Goal: Transaction & Acquisition: Book appointment/travel/reservation

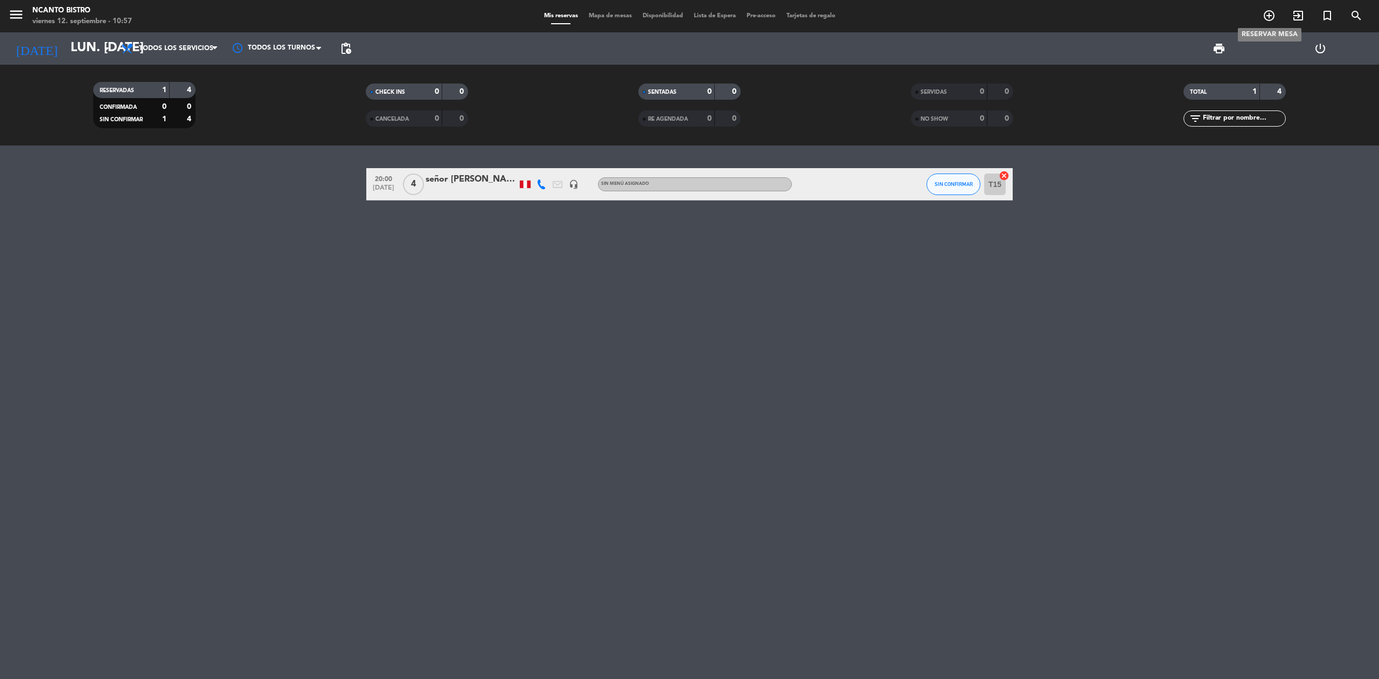
click at [1270, 14] on icon "add_circle_outline" at bounding box center [1269, 15] width 13 height 13
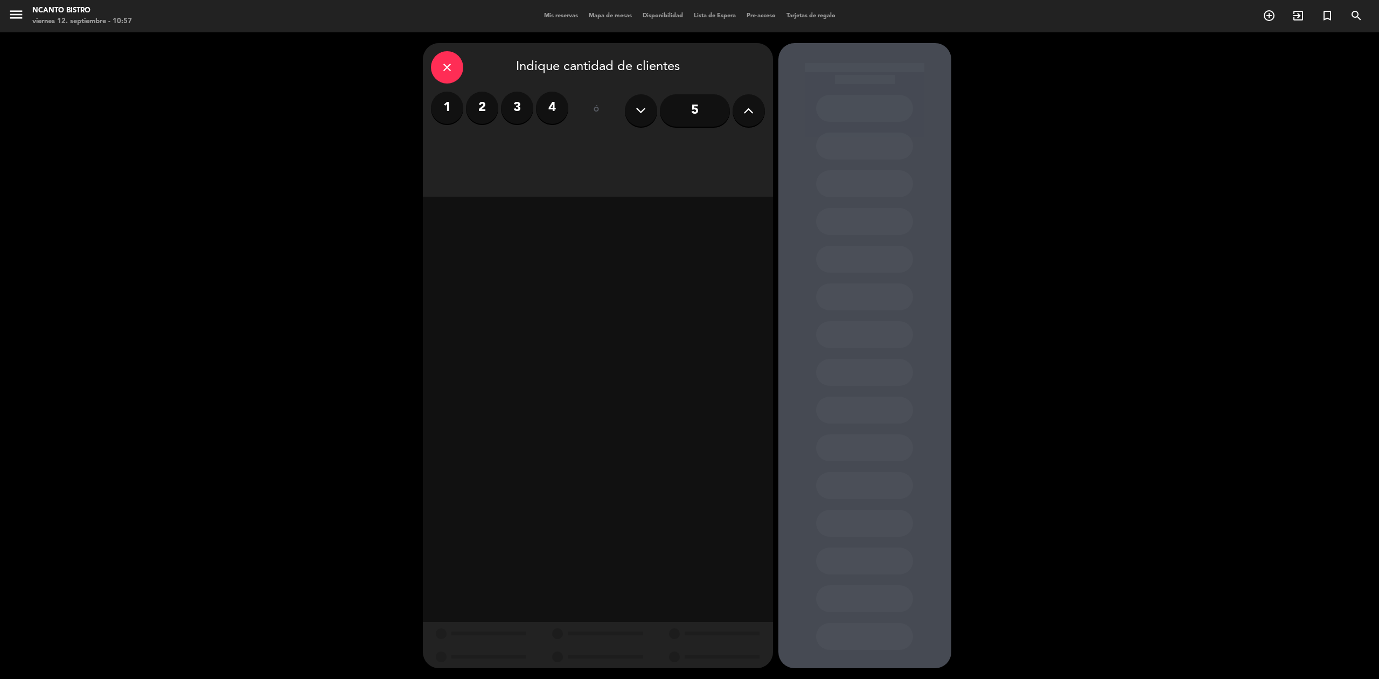
click at [492, 114] on label "2" at bounding box center [482, 108] width 32 height 32
click at [607, 145] on div "Almuerzo" at bounding box center [597, 148] width 109 height 22
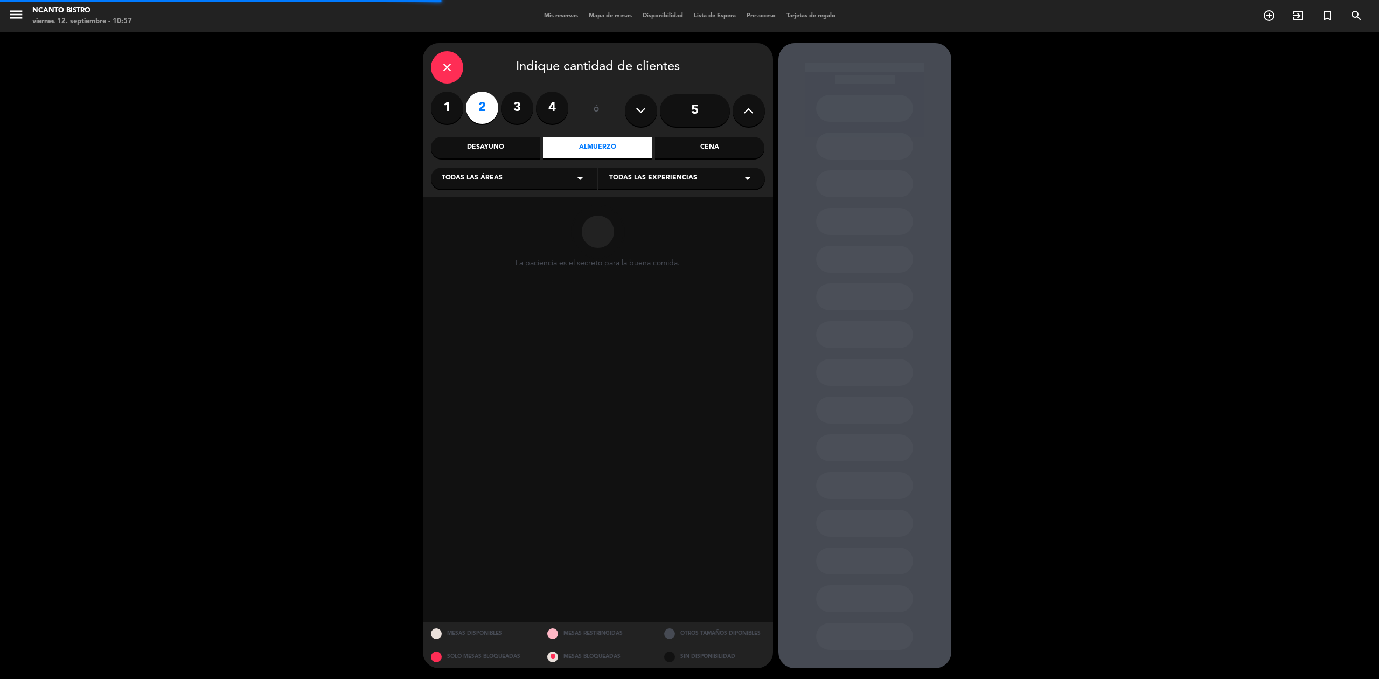
click at [715, 151] on div "Cena" at bounding box center [709, 148] width 109 height 22
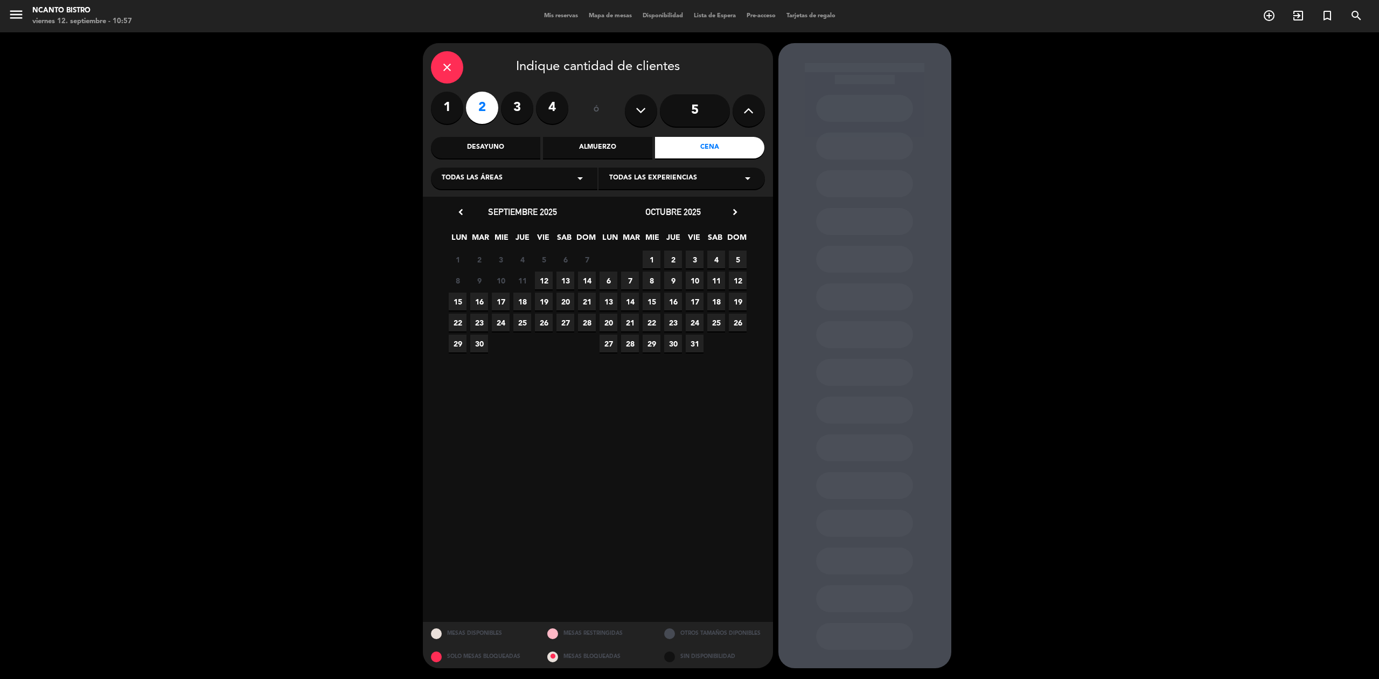
click at [579, 182] on icon "arrow_drop_down" at bounding box center [580, 178] width 13 height 13
click at [492, 272] on div "Terraza." at bounding box center [514, 268] width 145 height 11
click at [541, 281] on span "12" at bounding box center [544, 281] width 18 height 18
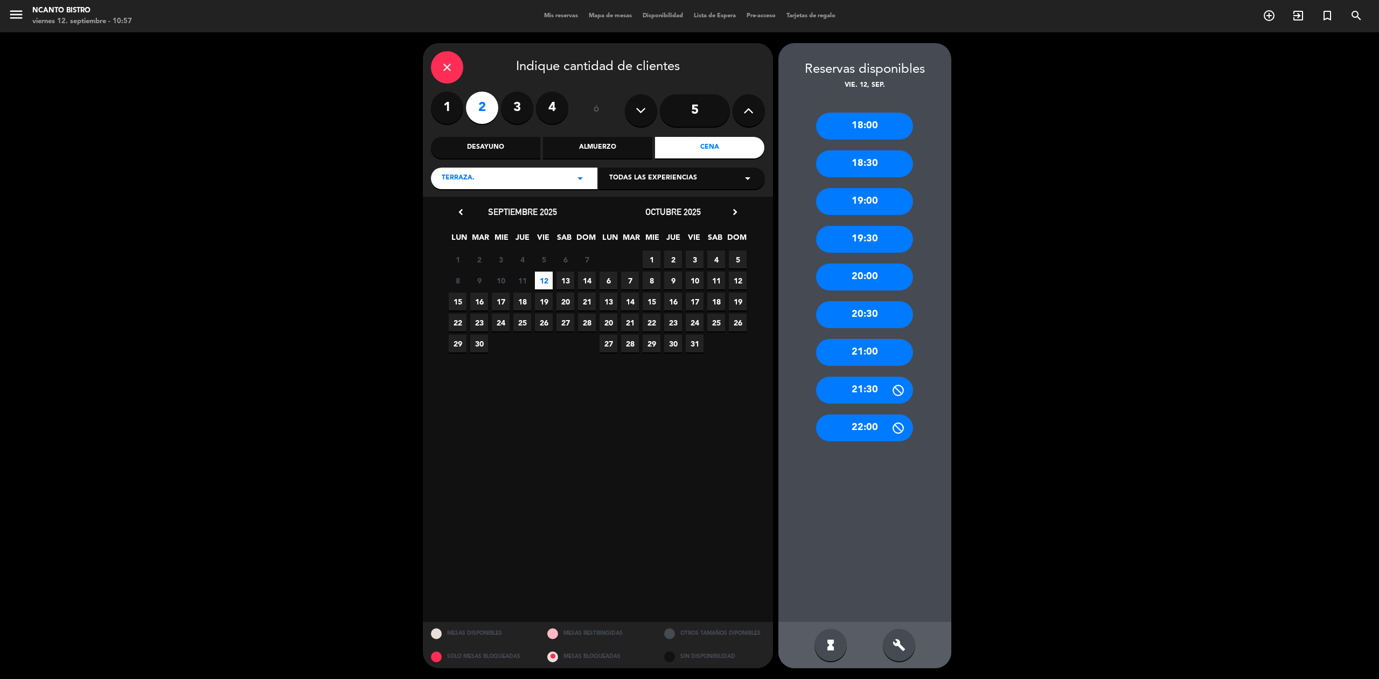
click at [890, 315] on div "20:30" at bounding box center [864, 314] width 97 height 27
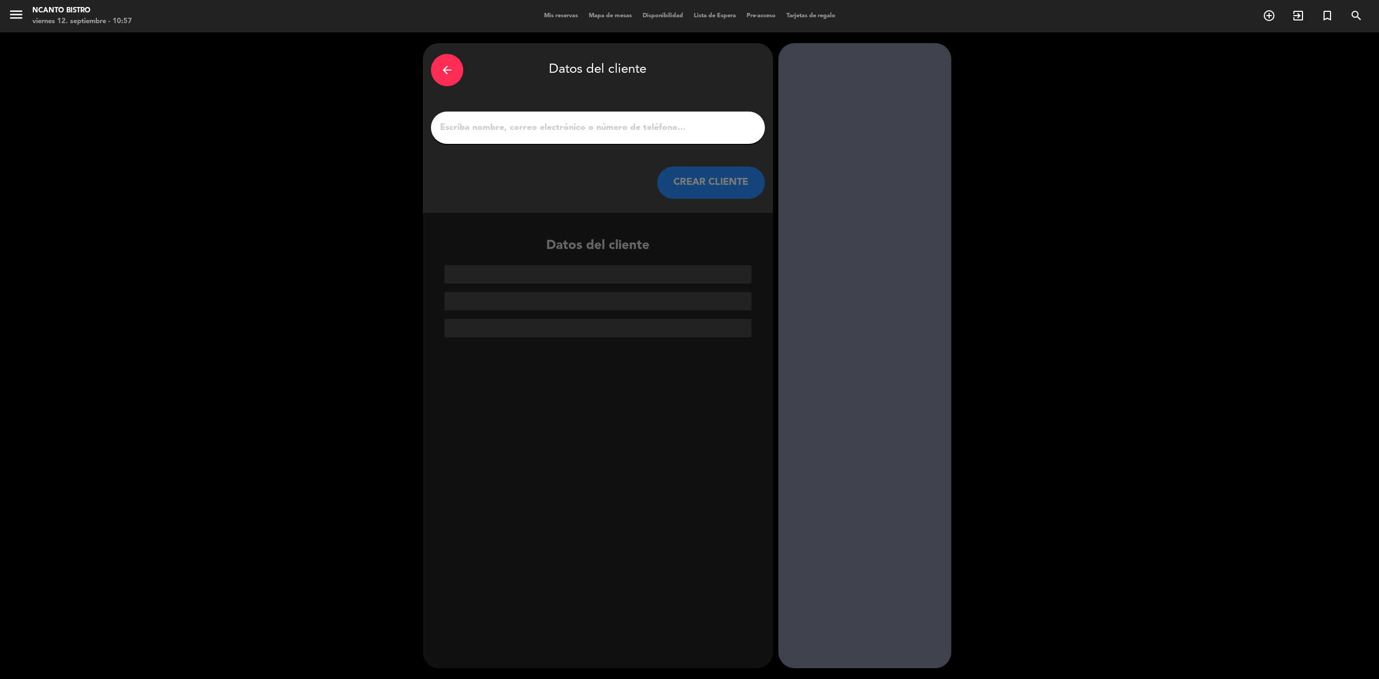
click at [656, 129] on input "1" at bounding box center [598, 127] width 318 height 15
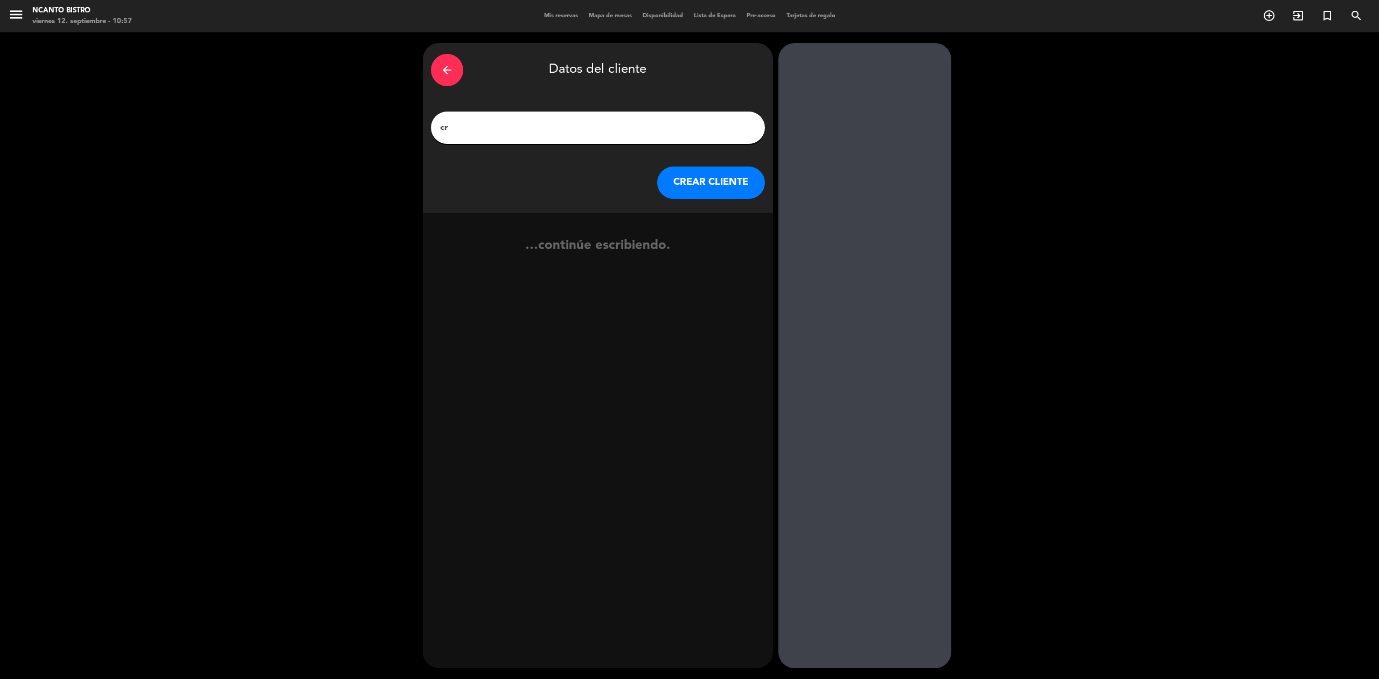
type input "c"
type input "[PERSON_NAME]"
click at [744, 169] on button "CREAR CLIENTE" at bounding box center [711, 182] width 108 height 32
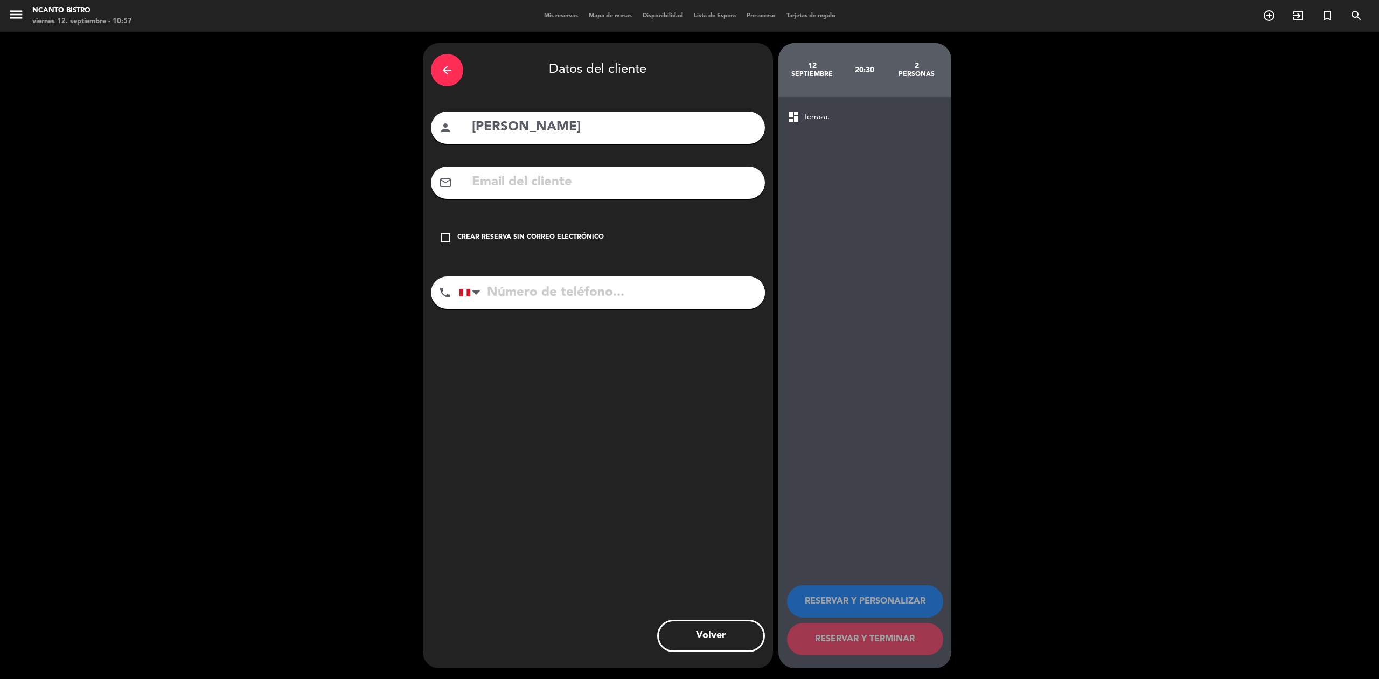
click at [449, 232] on icon "check_box_outline_blank" at bounding box center [445, 237] width 13 height 13
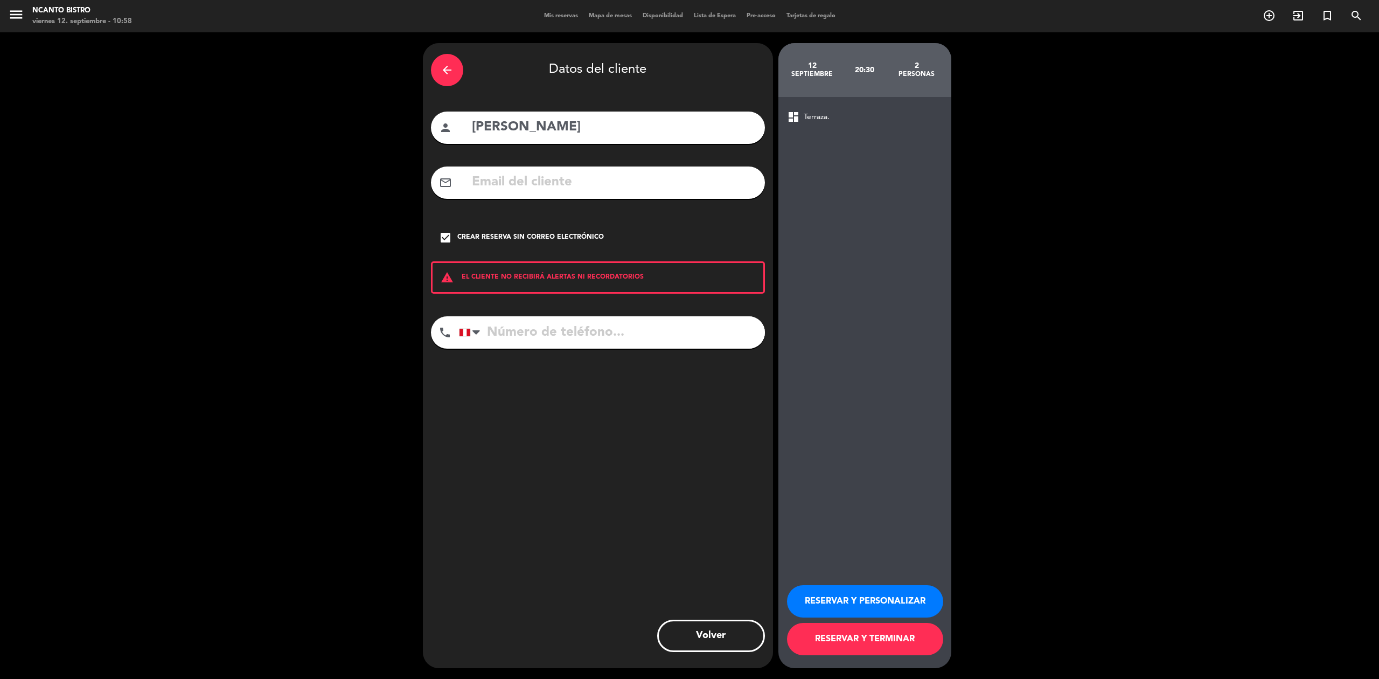
click at [596, 334] on input "tel" at bounding box center [612, 332] width 306 height 32
type input "981552198"
click at [910, 630] on button "RESERVAR Y TERMINAR" at bounding box center [865, 639] width 156 height 32
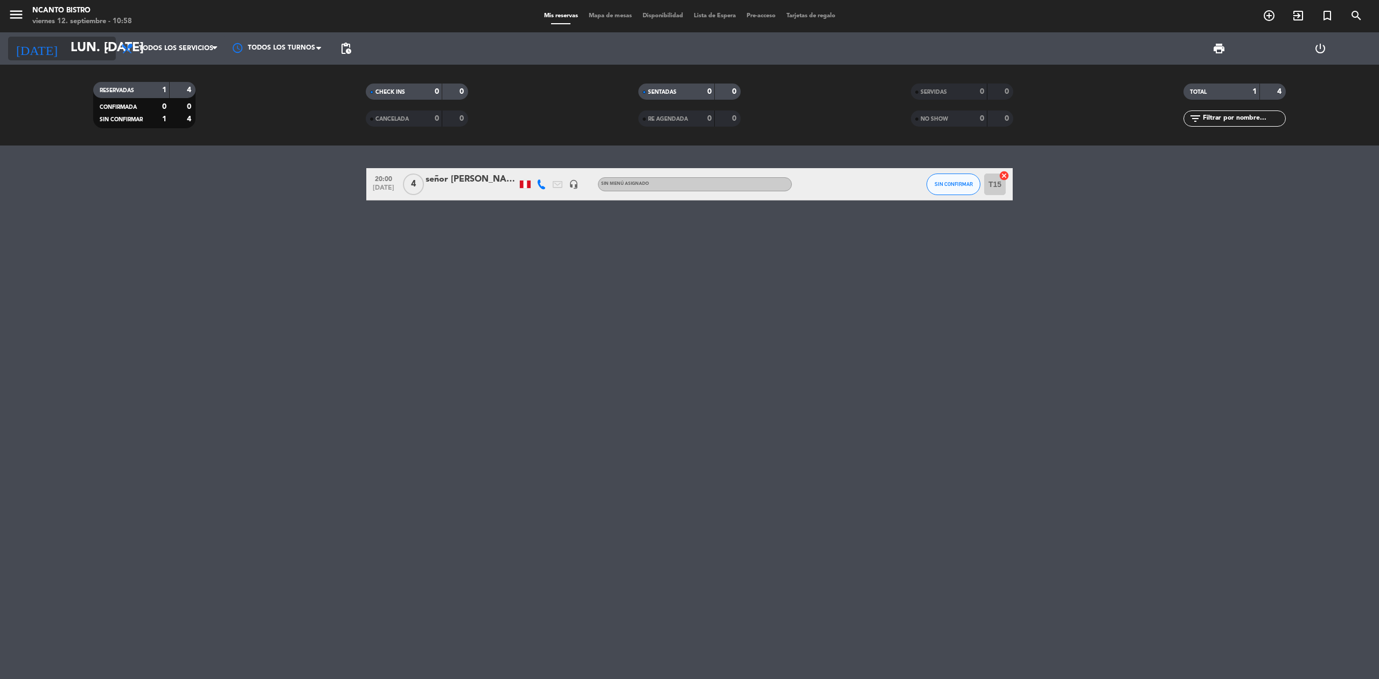
click at [65, 41] on input "lun. [DATE]" at bounding box center [145, 49] width 160 height 26
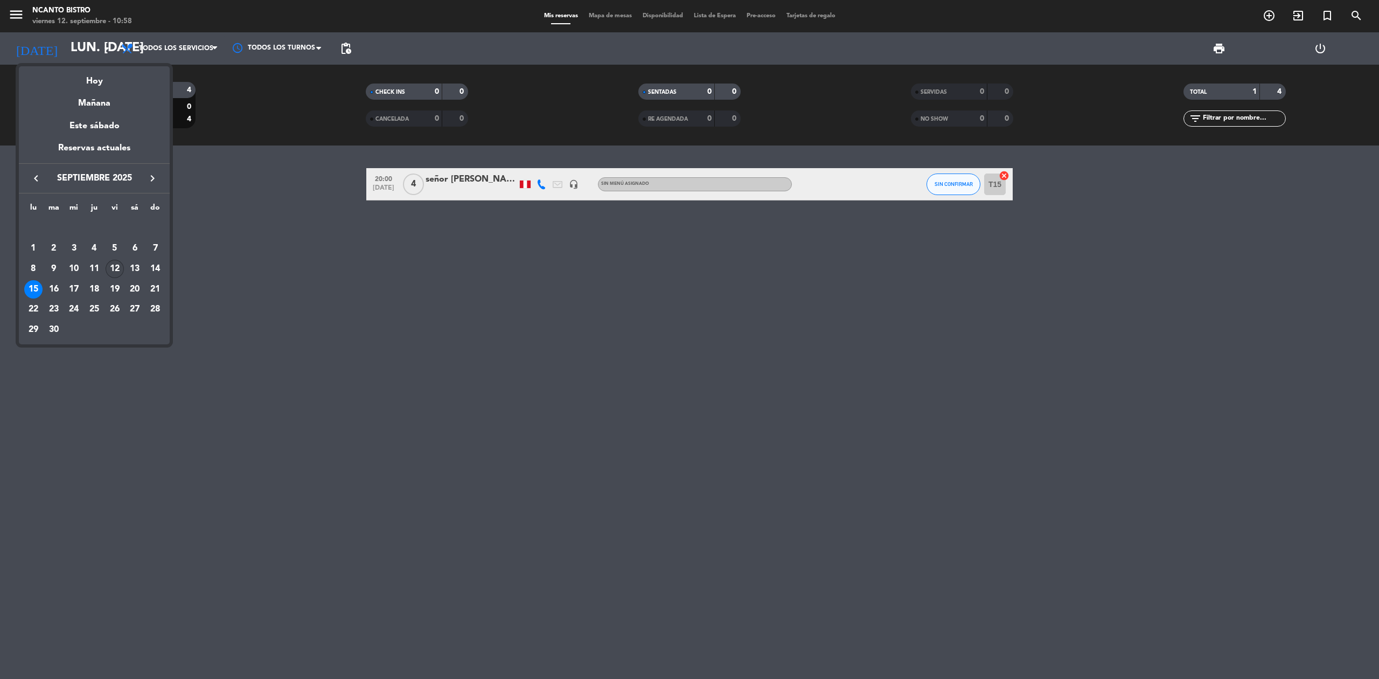
click at [117, 263] on div "12" at bounding box center [115, 269] width 18 height 18
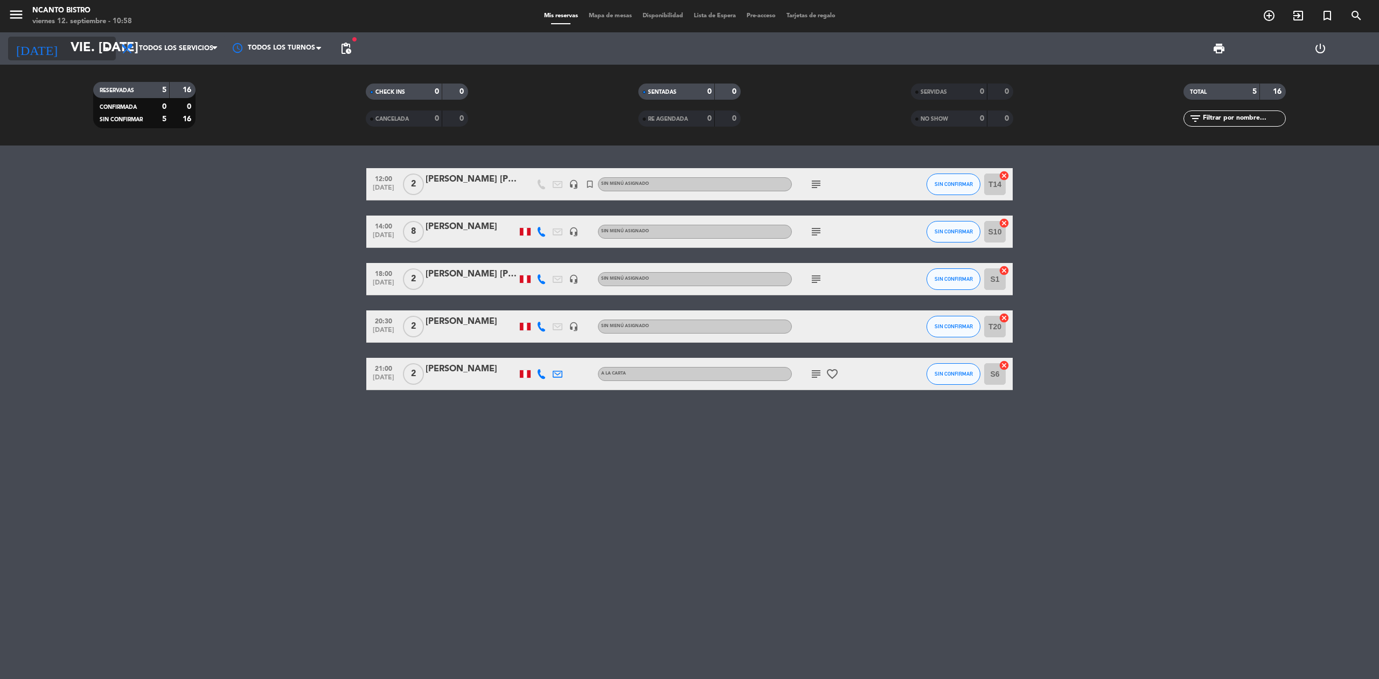
click at [106, 55] on input "vie. [DATE]" at bounding box center [145, 49] width 160 height 26
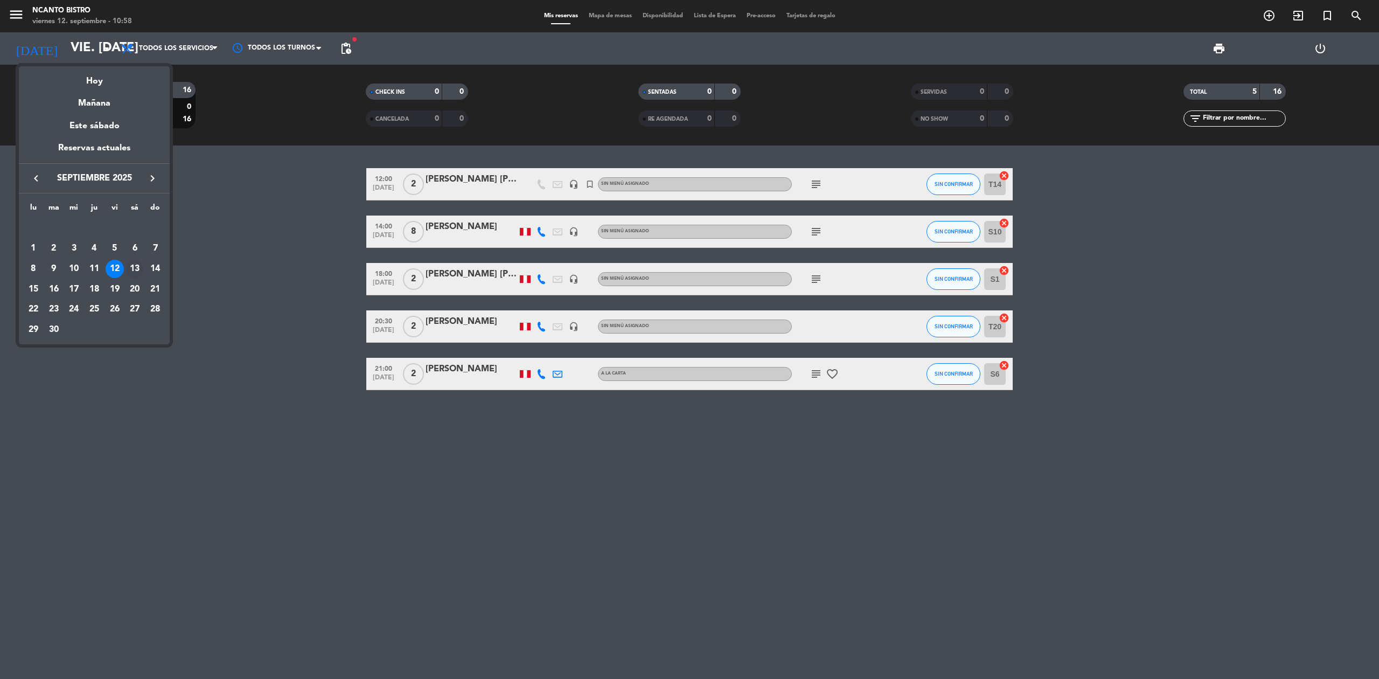
click at [136, 267] on div "13" at bounding box center [135, 269] width 18 height 18
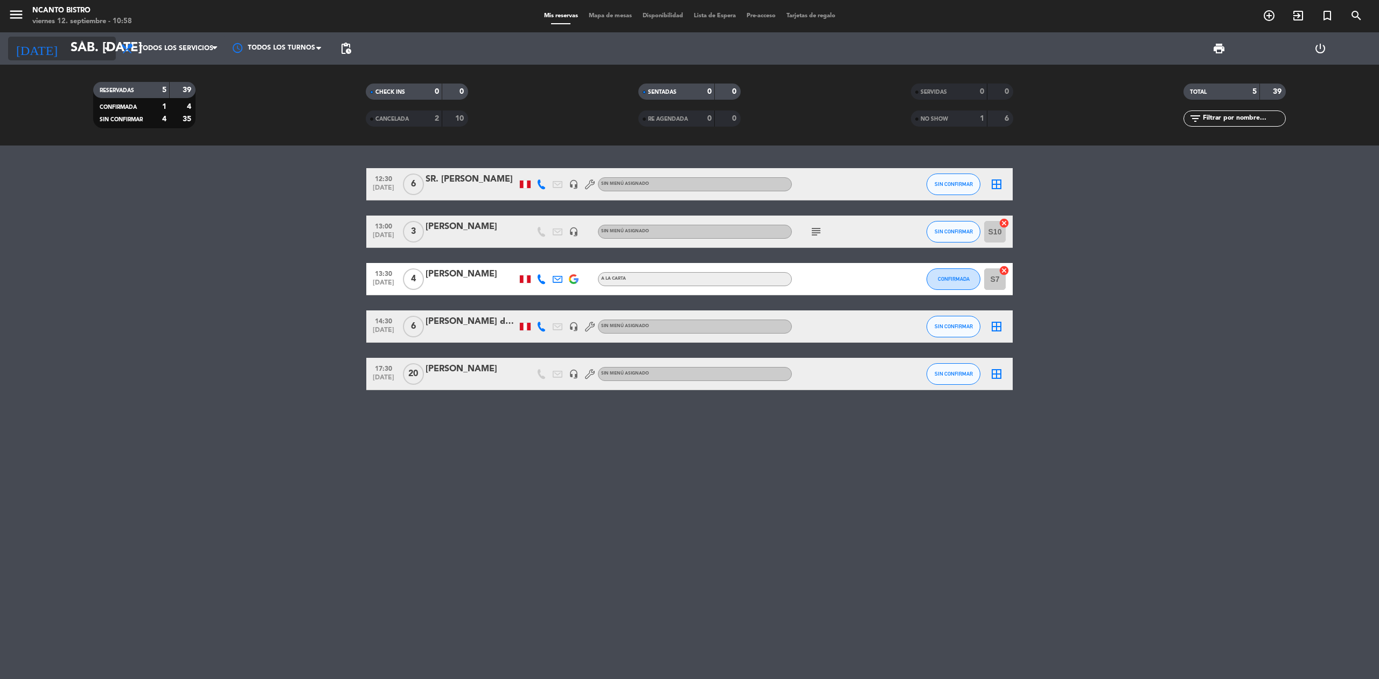
click at [95, 54] on input "sáb. [DATE]" at bounding box center [145, 49] width 160 height 26
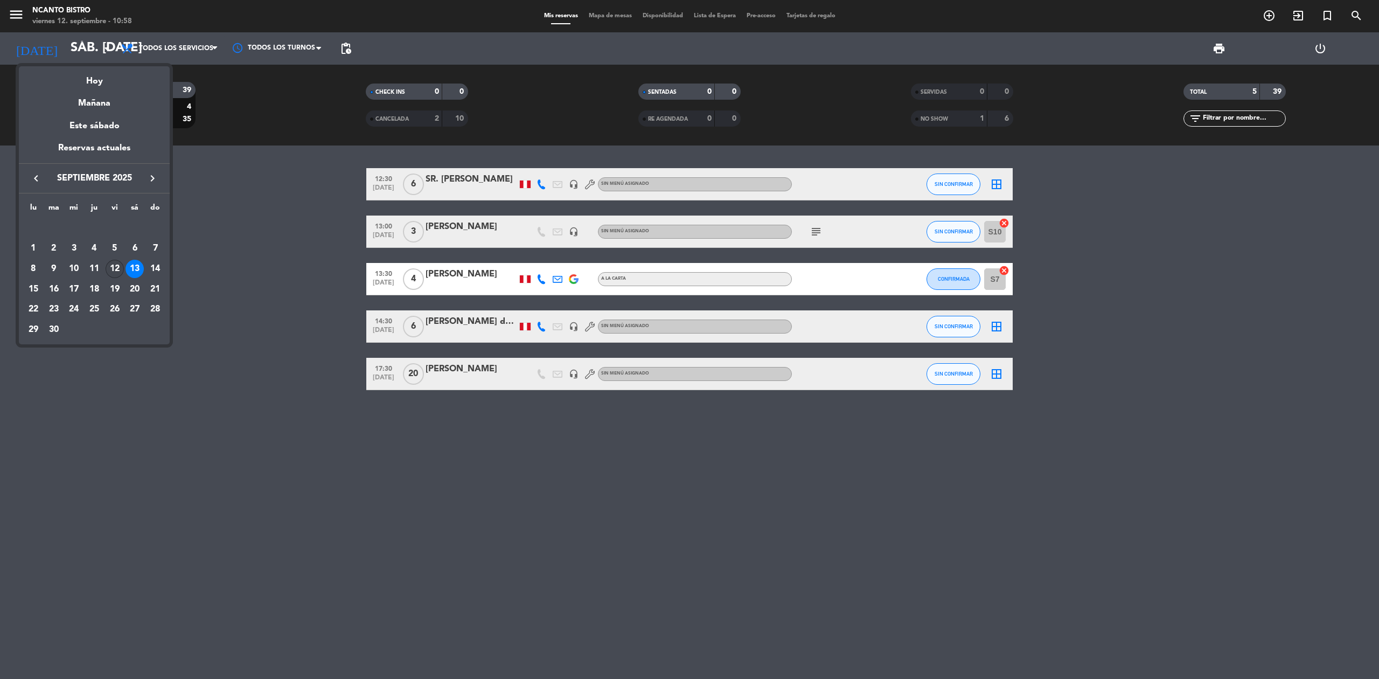
click at [117, 269] on div "12" at bounding box center [115, 269] width 18 height 18
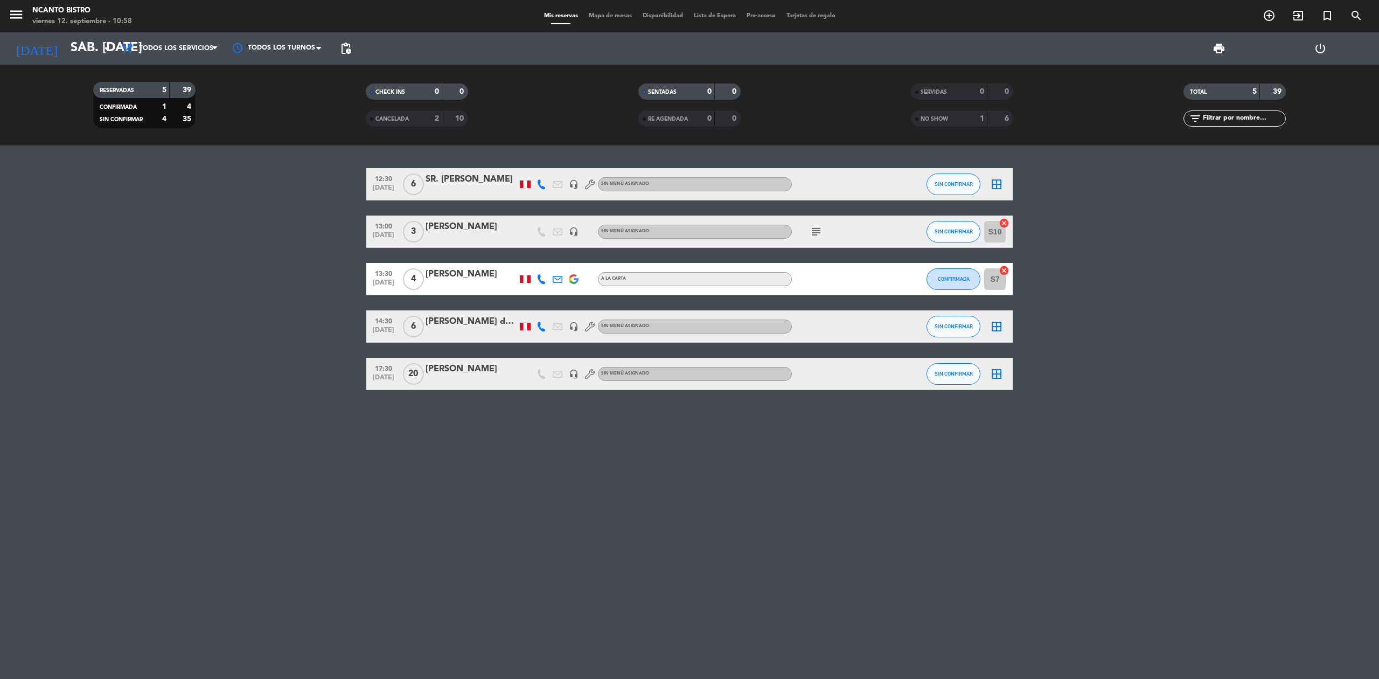
type input "vie. [DATE]"
